Goal: Information Seeking & Learning: Learn about a topic

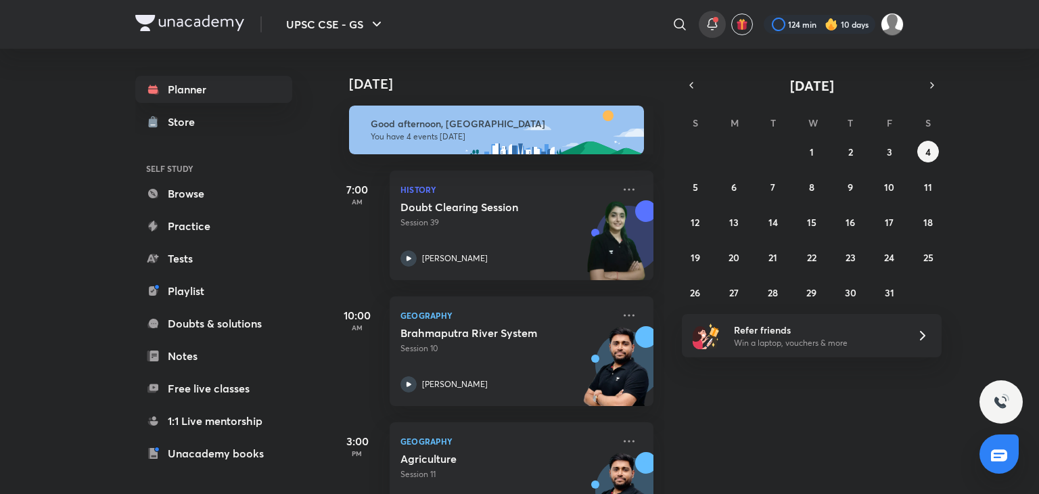
click at [713, 18] on span at bounding box center [715, 19] width 5 height 5
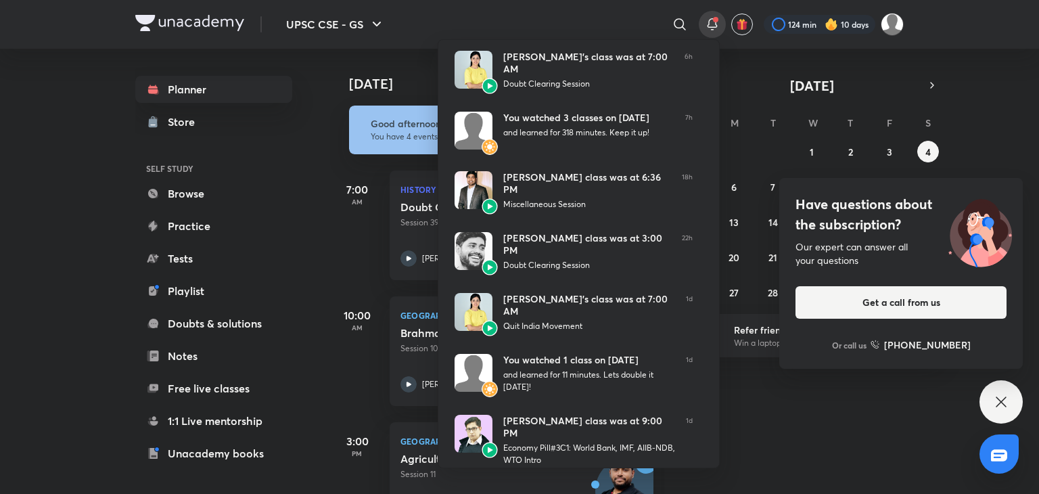
click at [417, 23] on div at bounding box center [519, 247] width 1039 height 494
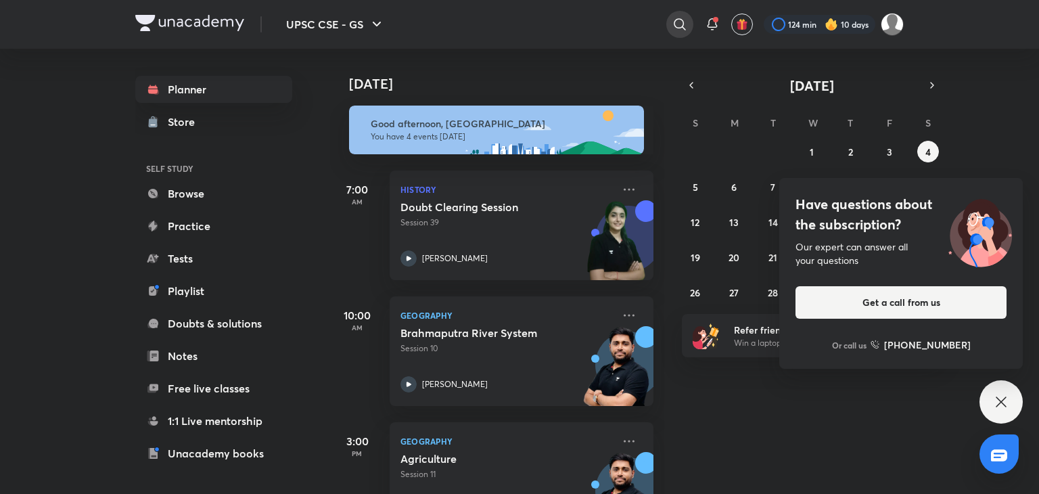
click at [679, 20] on icon at bounding box center [680, 24] width 16 height 16
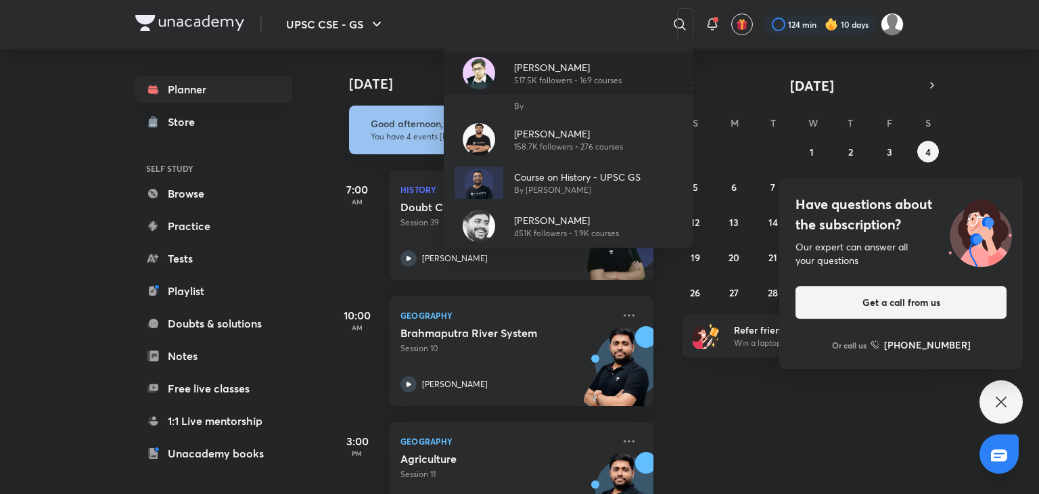
click at [538, 72] on p "[PERSON_NAME]" at bounding box center [568, 67] width 108 height 14
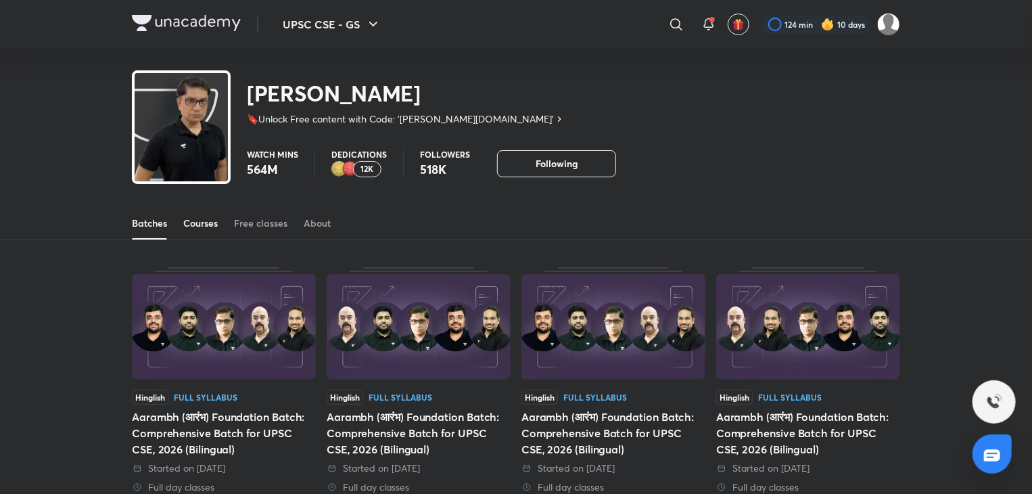
click at [216, 225] on div "Courses" at bounding box center [200, 223] width 34 height 14
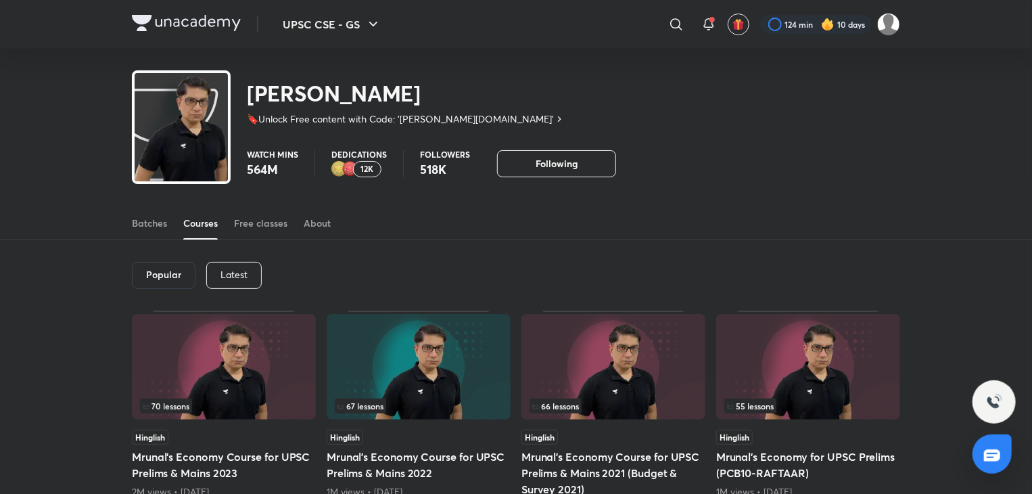
click at [252, 269] on div "Latest" at bounding box center [233, 275] width 55 height 27
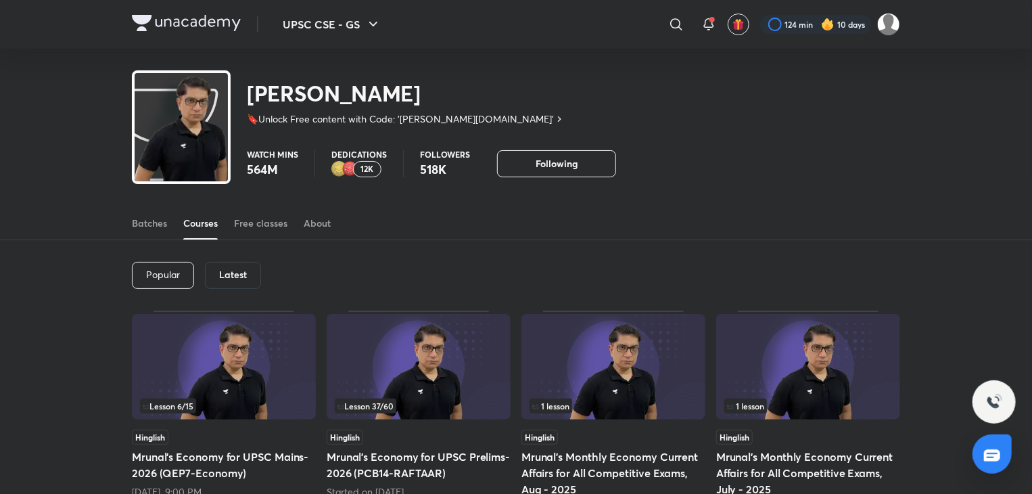
click at [444, 355] on img at bounding box center [419, 367] width 184 height 106
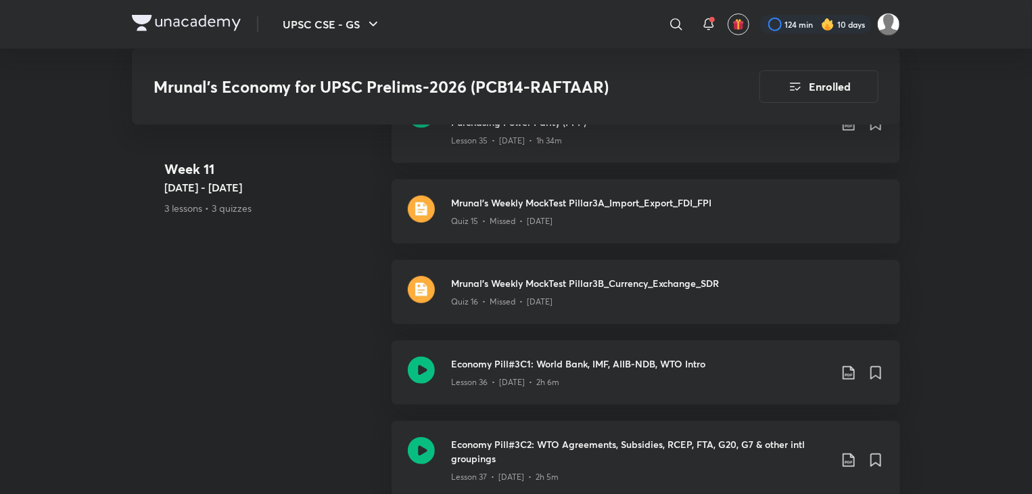
scroll to position [5468, 0]
click at [439, 205] on div "Mrunal's Weekly MockTest Pillar3A_Import_Export_FDI_FPI Quiz 15 • Missed • [DAT…" at bounding box center [646, 209] width 509 height 64
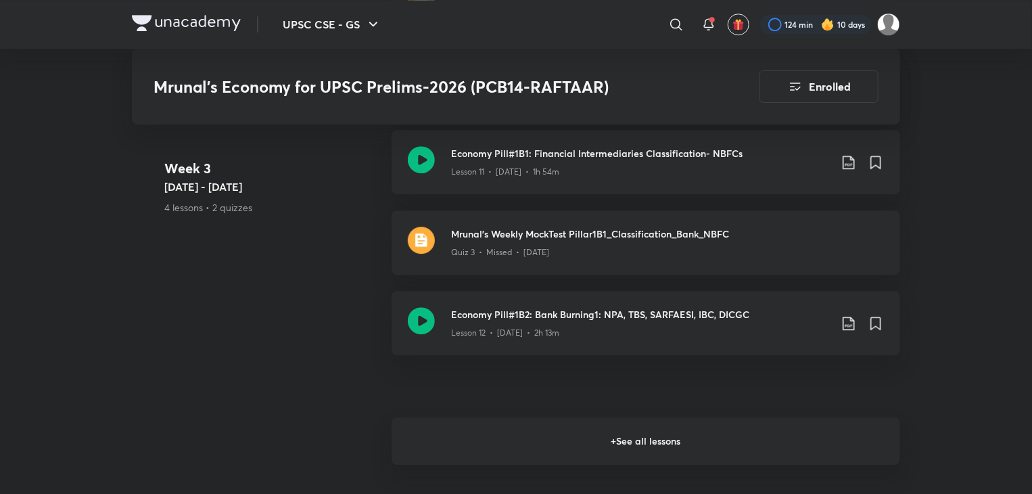
scroll to position [1878, 0]
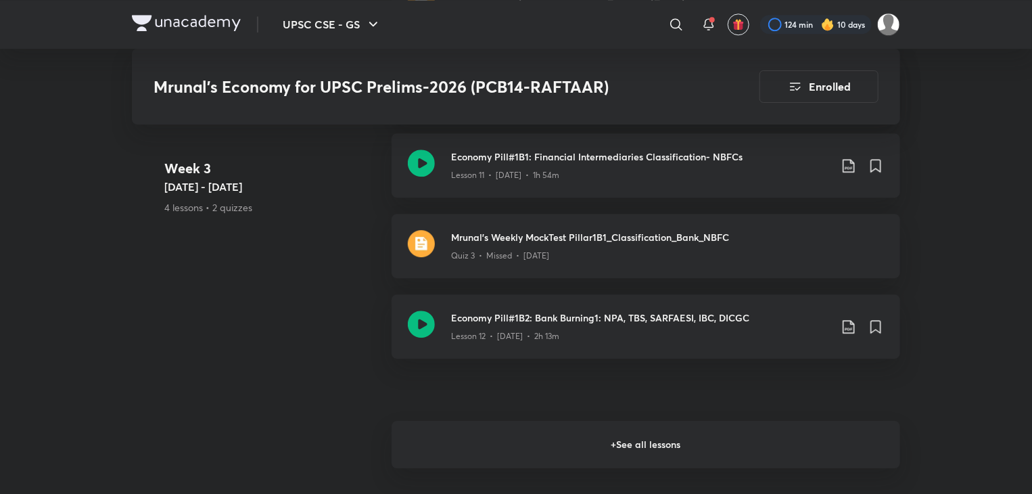
click at [647, 429] on h6 "+ See all lessons" at bounding box center [646, 444] width 509 height 47
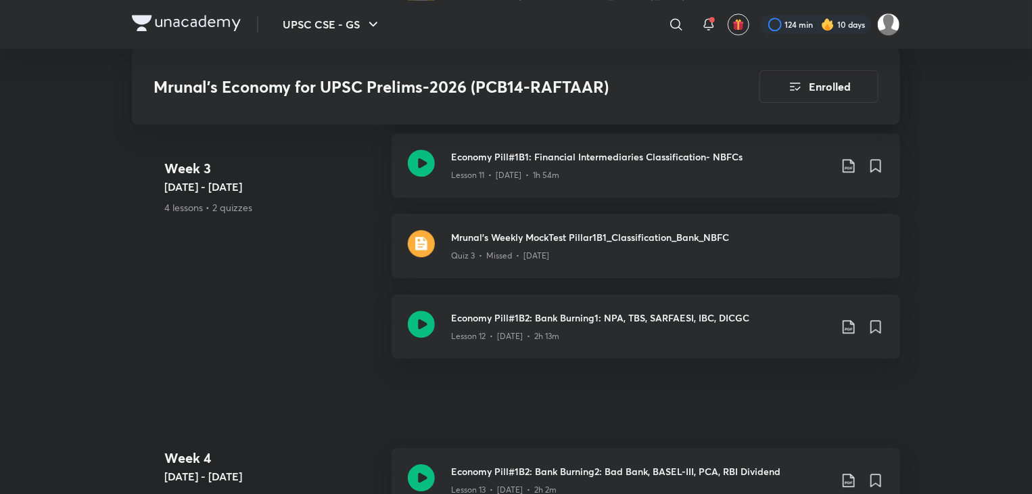
drag, startPoint x: 1014, startPoint y: 294, endPoint x: 1004, endPoint y: 298, distance: 11.2
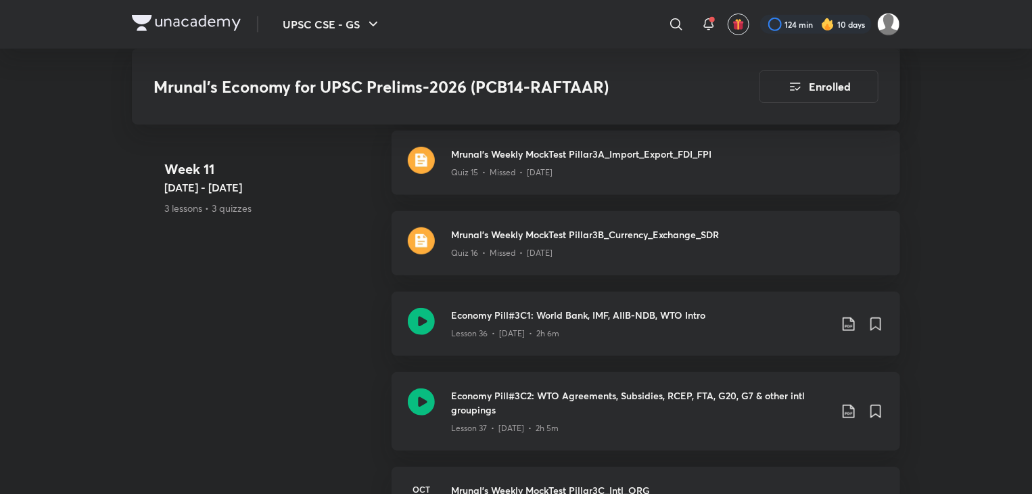
scroll to position [5479, 0]
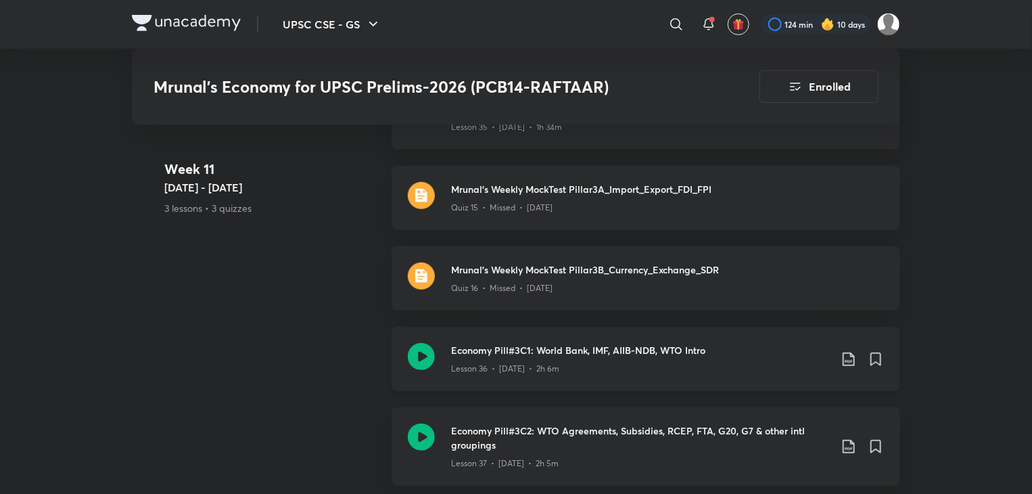
click at [422, 350] on icon at bounding box center [421, 356] width 27 height 27
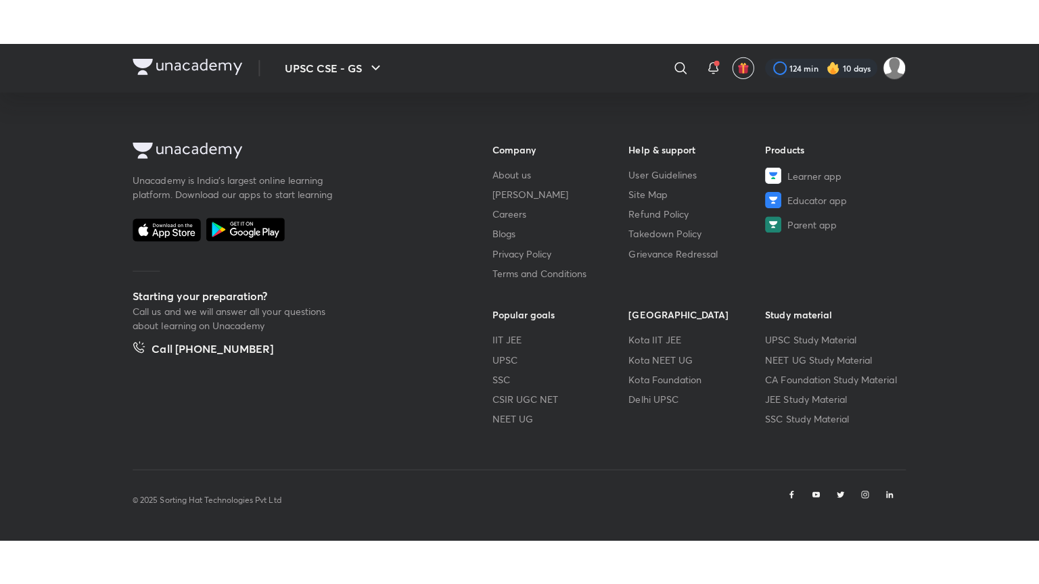
scroll to position [727, 0]
